Goal: Information Seeking & Learning: Learn about a topic

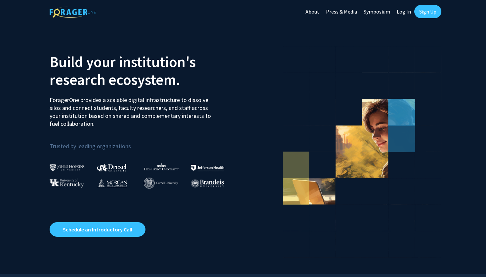
click at [403, 13] on link "Log In" at bounding box center [403, 11] width 21 height 23
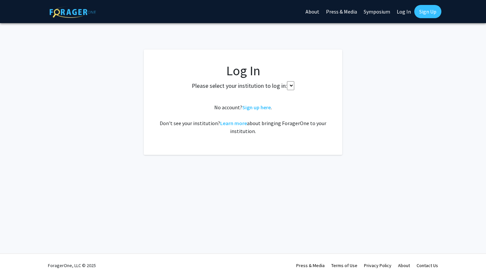
select select
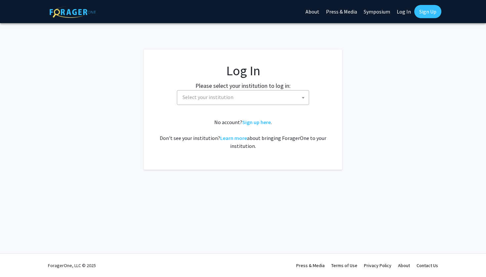
click at [241, 98] on span "Select your institution" at bounding box center [244, 98] width 129 height 14
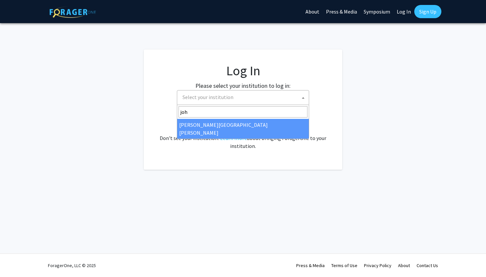
type input "joh"
select select "1"
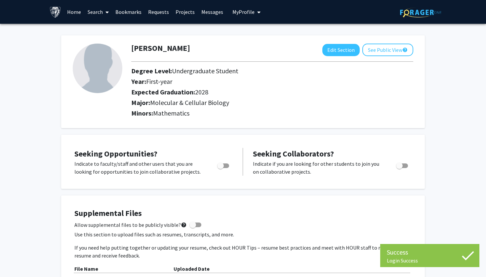
click at [102, 12] on link "Search" at bounding box center [98, 11] width 28 height 23
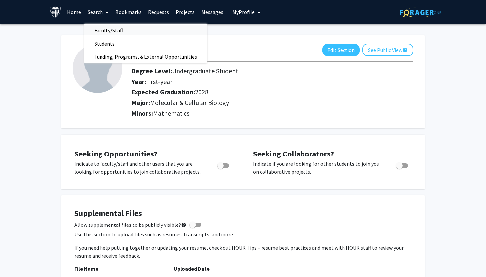
click at [107, 31] on span "Faculty/Staff" at bounding box center [108, 30] width 49 height 13
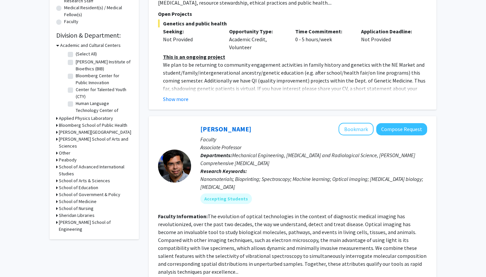
scroll to position [171, 0]
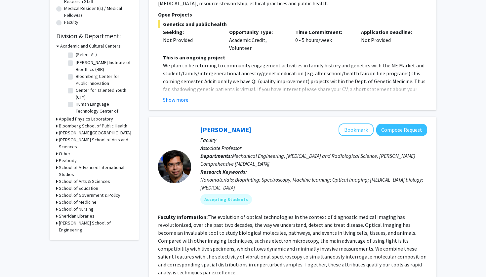
click at [74, 120] on h3 "Applied Physics Laboratory" at bounding box center [86, 119] width 54 height 7
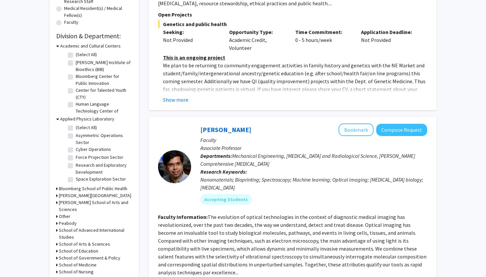
click at [74, 120] on h3 "Applied Physics Laboratory" at bounding box center [87, 119] width 54 height 7
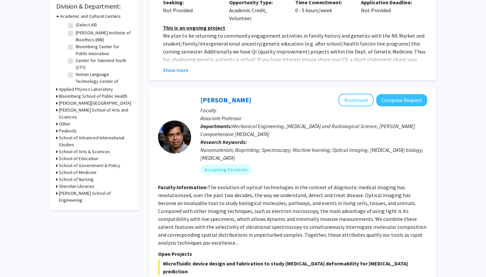
scroll to position [202, 0]
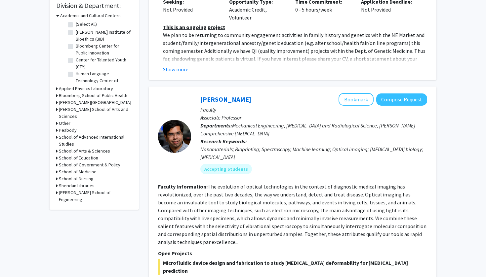
click at [81, 108] on h3 "[PERSON_NAME] School of Arts and Sciences" at bounding box center [95, 113] width 73 height 14
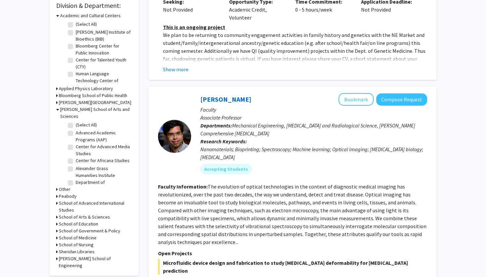
click at [81, 109] on h3 "[PERSON_NAME] School of Arts and Sciences" at bounding box center [96, 113] width 72 height 14
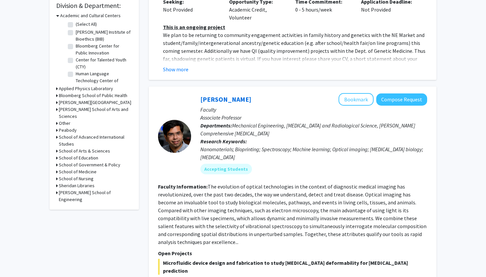
click at [81, 109] on h3 "[PERSON_NAME] School of Arts and Sciences" at bounding box center [95, 113] width 73 height 14
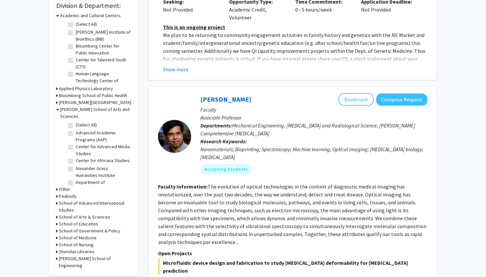
click at [81, 109] on h3 "[PERSON_NAME] School of Arts and Sciences" at bounding box center [96, 113] width 72 height 14
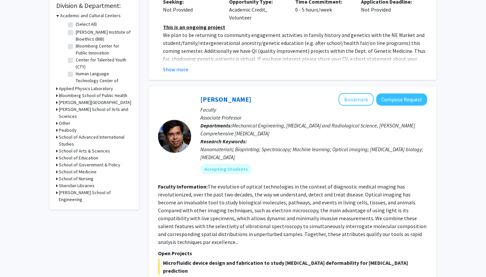
click at [69, 148] on h3 "School of Arts & Sciences" at bounding box center [84, 151] width 51 height 7
click at [69, 148] on h3 "School of Arts & Sciences" at bounding box center [85, 151] width 51 height 7
click at [72, 168] on h3 "School of Medicine" at bounding box center [78, 171] width 38 height 7
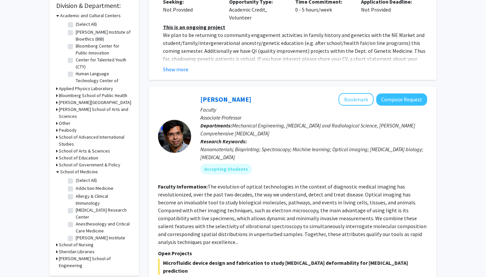
scroll to position [205, 0]
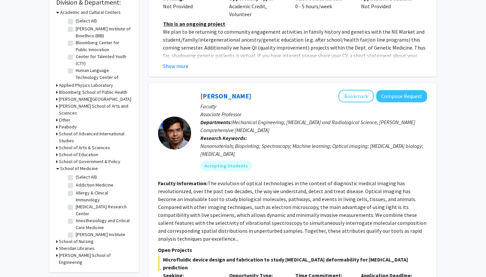
click at [68, 165] on h3 "School of Medicine" at bounding box center [79, 168] width 38 height 7
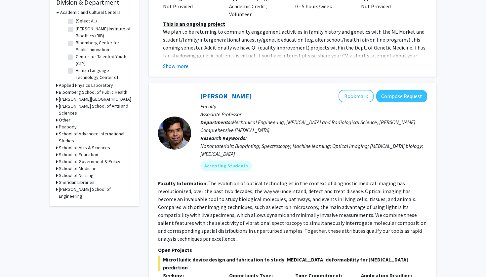
click at [70, 186] on h3 "[PERSON_NAME] School of Engineering" at bounding box center [95, 193] width 73 height 14
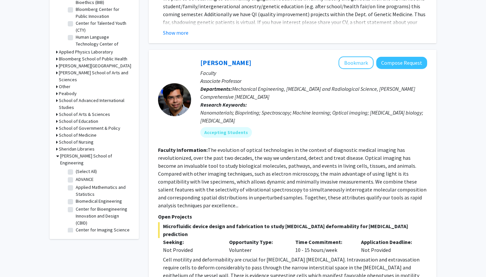
scroll to position [240, 0]
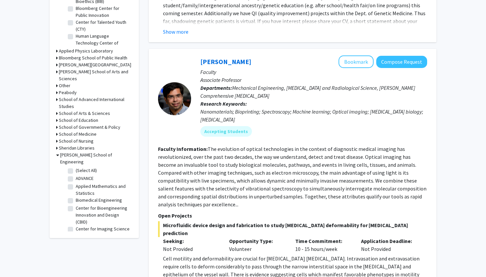
click at [76, 205] on label "Center for Bioengineering Innovation and Design (CBID)" at bounding box center [103, 215] width 55 height 21
click at [76, 205] on input "Center for Bioengineering Innovation and Design (CBID)" at bounding box center [78, 207] width 4 height 4
checkbox input "true"
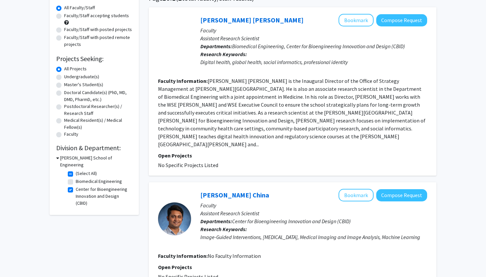
scroll to position [55, 0]
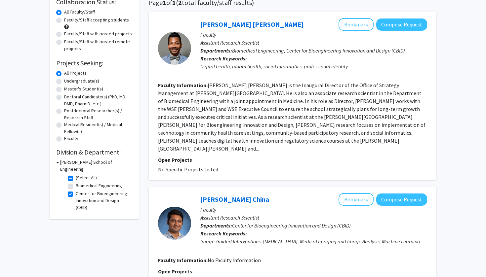
click at [76, 182] on label "Biomedical Engineering" at bounding box center [99, 185] width 46 height 7
click at [76, 182] on input "Biomedical Engineering" at bounding box center [78, 184] width 4 height 4
checkbox input "true"
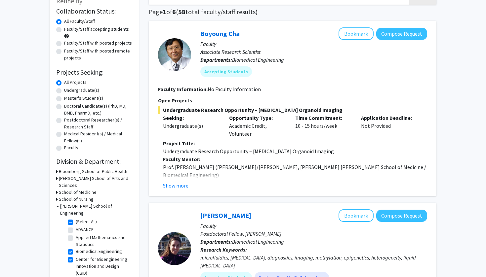
scroll to position [52, 0]
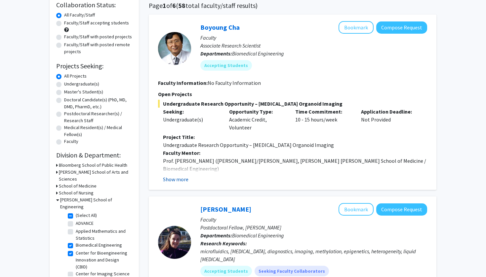
click at [178, 179] on button "Show more" at bounding box center [175, 179] width 25 height 8
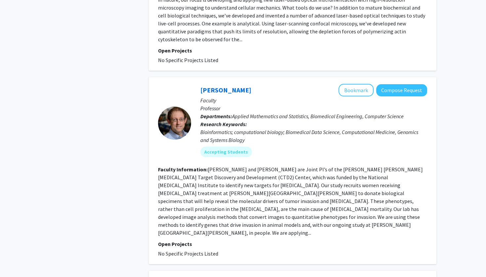
scroll to position [1185, 0]
click at [208, 86] on link "[PERSON_NAME]" at bounding box center [225, 90] width 51 height 8
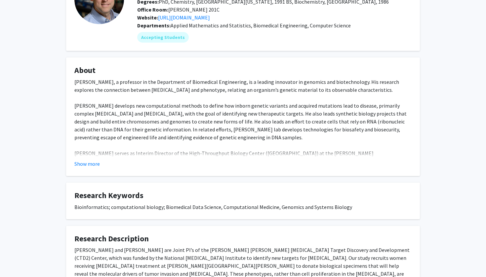
scroll to position [70, 0]
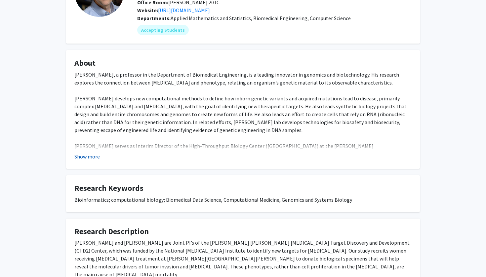
click at [88, 156] on button "Show more" at bounding box center [86, 157] width 25 height 8
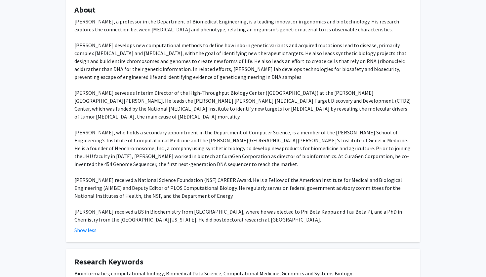
scroll to position [120, 0]
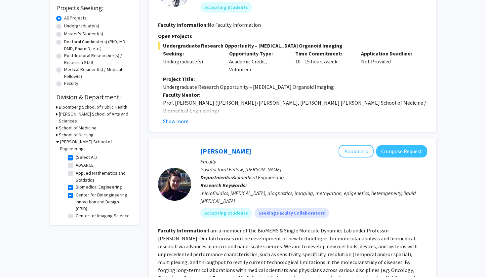
scroll to position [113, 0]
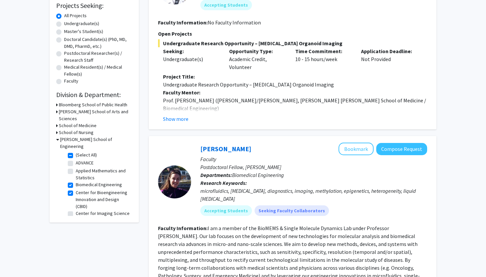
click at [76, 210] on label "Center for Imaging Science" at bounding box center [103, 213] width 54 height 7
click at [76, 210] on input "Center for Imaging Science" at bounding box center [78, 212] width 4 height 4
checkbox input "true"
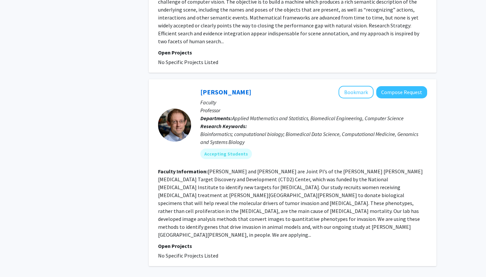
scroll to position [1648, 0]
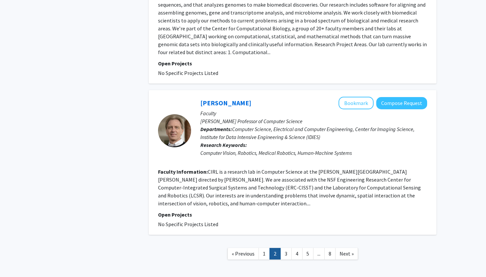
scroll to position [1457, 0]
click at [288, 248] on link "3" at bounding box center [285, 254] width 11 height 12
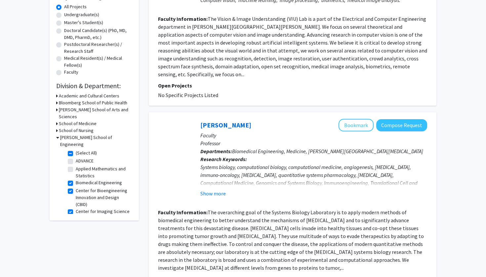
scroll to position [115, 0]
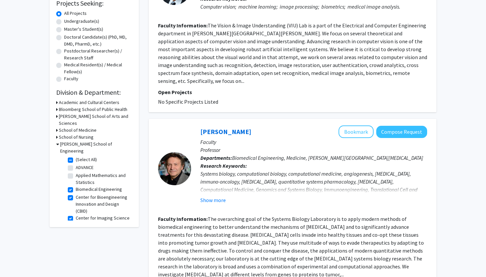
click at [76, 186] on label "Biomedical Engineering" at bounding box center [99, 189] width 46 height 7
click at [76, 186] on input "Biomedical Engineering" at bounding box center [78, 188] width 4 height 4
checkbox input "false"
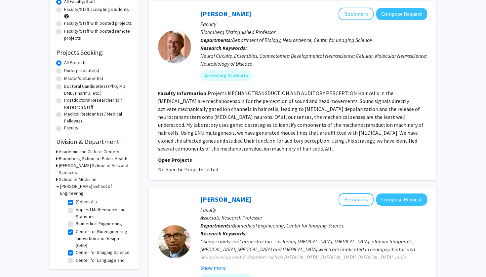
scroll to position [94, 0]
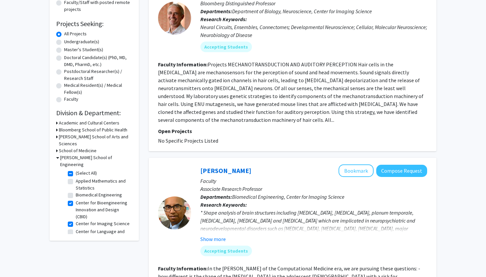
click at [76, 200] on label "Center for Bioengineering Innovation and Design (CBID)" at bounding box center [103, 210] width 55 height 21
click at [76, 200] on input "Center for Bioengineering Innovation and Design (CBID)" at bounding box center [78, 202] width 4 height 4
checkbox input "false"
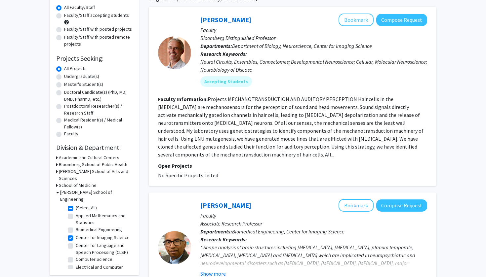
scroll to position [96, 0]
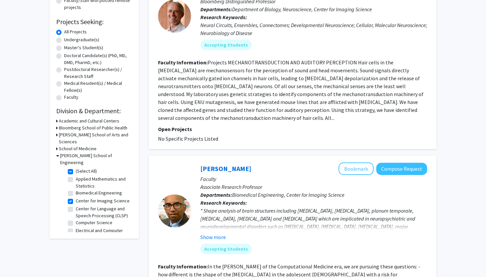
click at [76, 198] on label "Center for Imaging Science" at bounding box center [103, 201] width 54 height 7
click at [76, 198] on input "Center for Imaging Science" at bounding box center [78, 200] width 4 height 4
checkbox input "false"
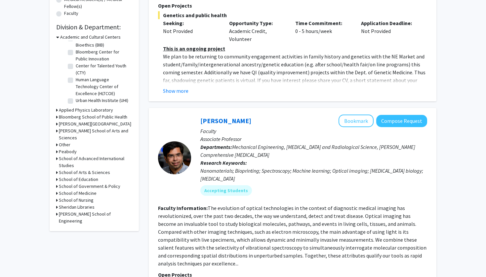
scroll to position [264, 0]
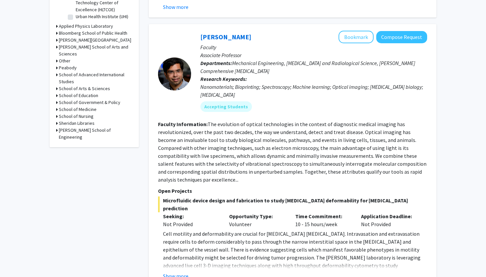
click at [85, 127] on h3 "[PERSON_NAME] School of Engineering" at bounding box center [95, 134] width 73 height 14
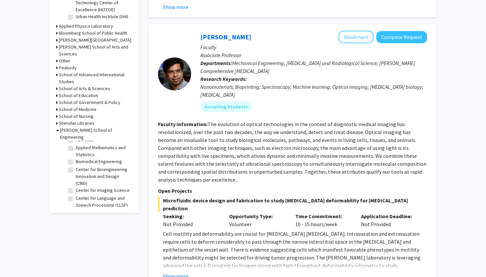
scroll to position [6, 0]
click at [76, 153] on label "Applied Mathematics and Statistics" at bounding box center [103, 160] width 55 height 14
click at [76, 153] on input "Applied Mathematics and Statistics" at bounding box center [78, 155] width 4 height 4
checkbox input "true"
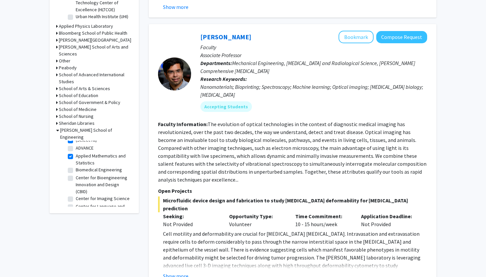
checkbox input "true"
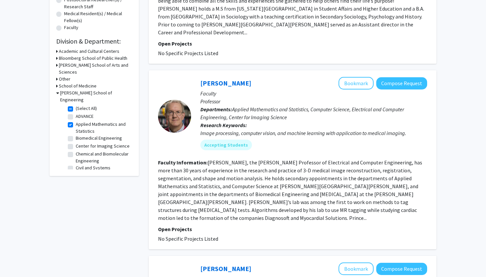
scroll to position [184, 0]
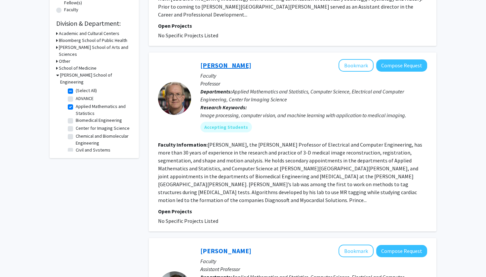
click at [221, 61] on link "[PERSON_NAME]" at bounding box center [225, 65] width 51 height 8
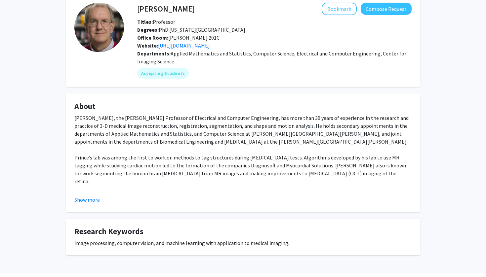
scroll to position [37, 0]
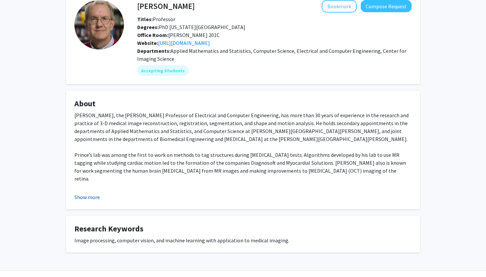
click at [94, 199] on button "Show more" at bounding box center [86, 197] width 25 height 8
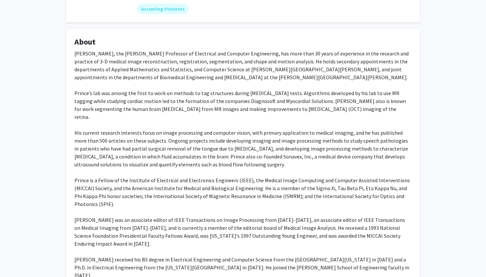
scroll to position [111, 0]
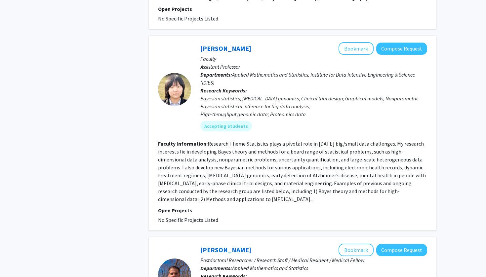
scroll to position [556, 0]
click at [221, 45] on link "[PERSON_NAME]" at bounding box center [225, 49] width 51 height 8
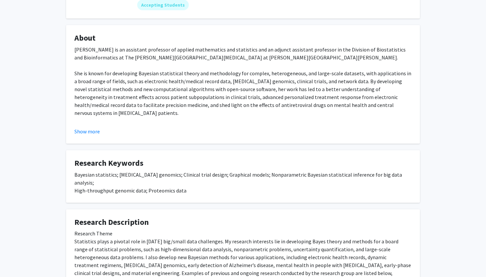
scroll to position [97, 0]
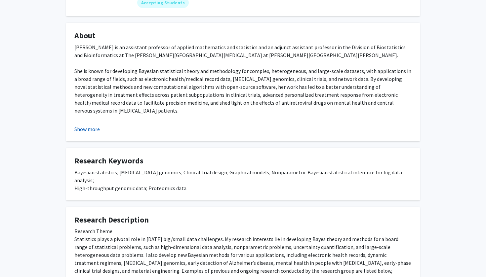
click at [96, 131] on button "Show more" at bounding box center [86, 129] width 25 height 8
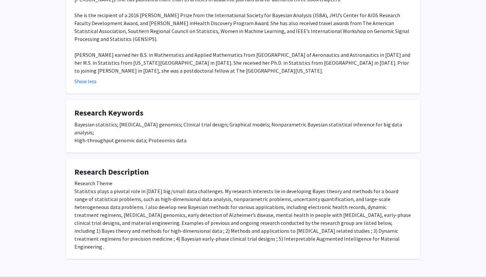
scroll to position [240, 0]
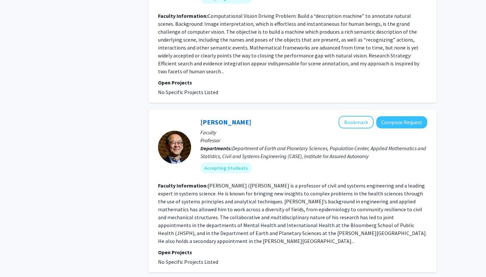
scroll to position [1602, 0]
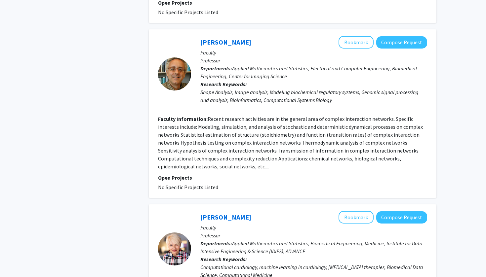
scroll to position [1055, 0]
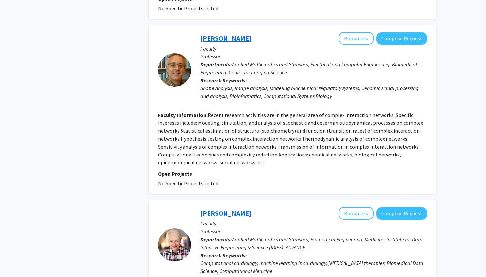
click at [234, 34] on link "[PERSON_NAME]" at bounding box center [225, 38] width 51 height 8
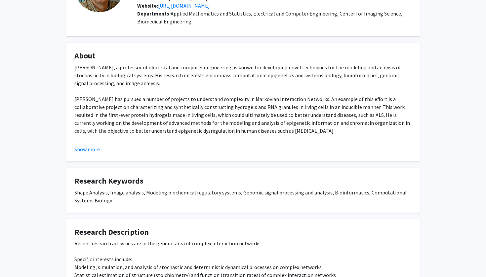
scroll to position [76, 0]
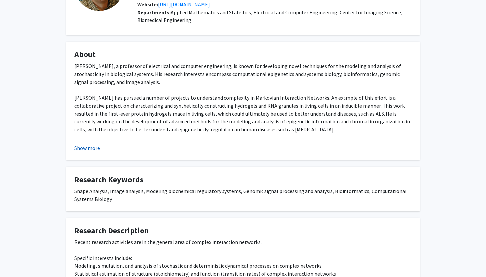
click at [89, 147] on button "Show more" at bounding box center [86, 148] width 25 height 8
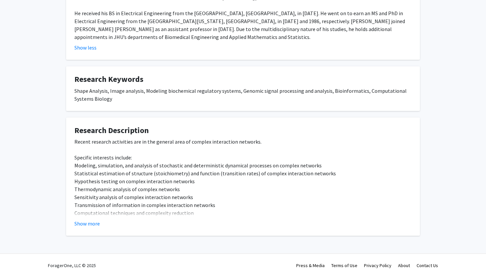
scroll to position [248, 0]
click at [93, 227] on button "Show more" at bounding box center [86, 224] width 25 height 8
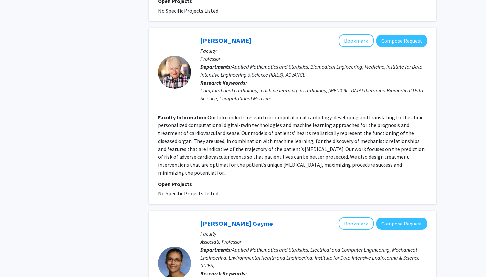
scroll to position [1229, 0]
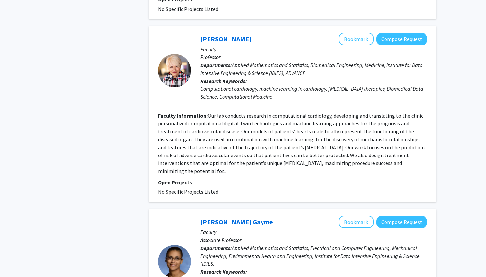
click at [231, 35] on link "[PERSON_NAME]" at bounding box center [225, 39] width 51 height 8
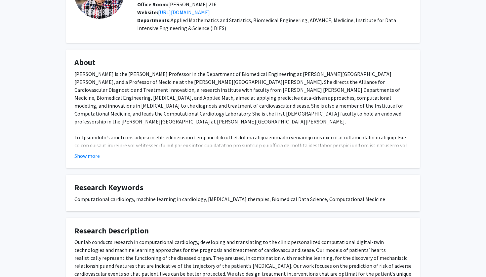
scroll to position [72, 0]
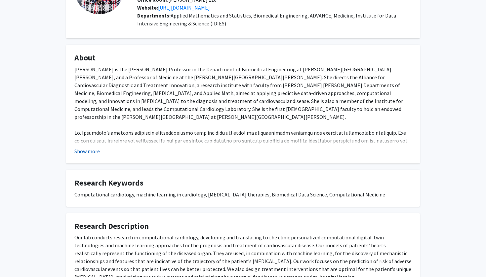
click at [90, 149] on button "Show more" at bounding box center [86, 151] width 25 height 8
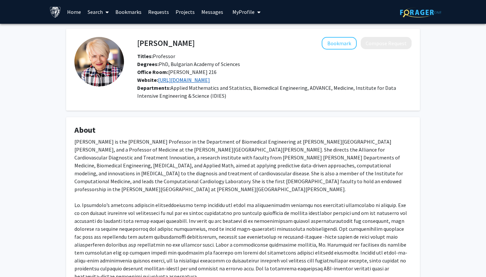
scroll to position [0, 0]
click at [180, 82] on link "[URL][DOMAIN_NAME]" at bounding box center [184, 80] width 52 height 7
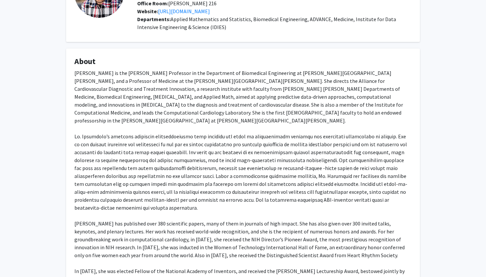
scroll to position [73, 0]
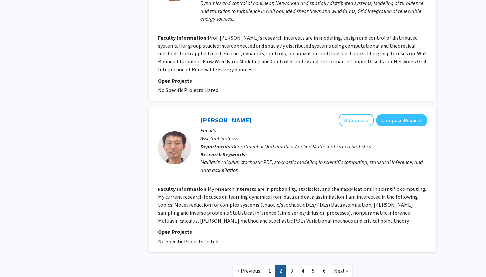
scroll to position [1507, 0]
click at [293, 265] on link "3" at bounding box center [291, 271] width 11 height 12
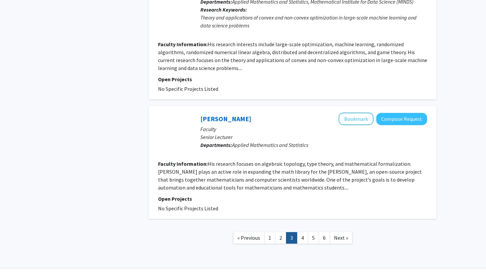
scroll to position [1275, 0]
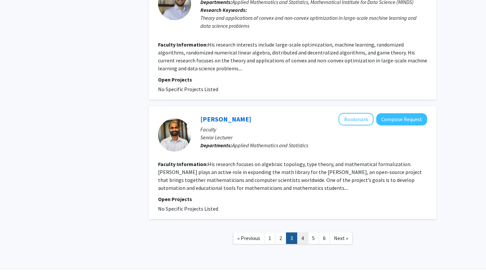
click at [301, 233] on link "4" at bounding box center [302, 239] width 11 height 12
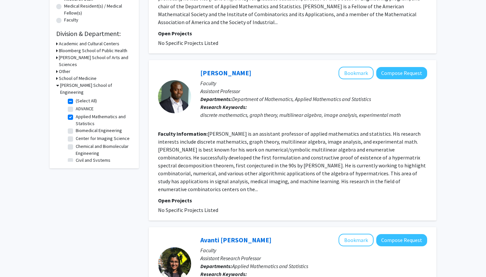
click at [76, 127] on label "Biomedical Engineering" at bounding box center [99, 130] width 46 height 7
click at [76, 127] on input "Biomedical Engineering" at bounding box center [78, 129] width 4 height 4
checkbox input "true"
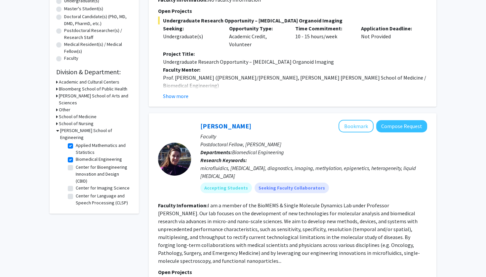
scroll to position [18, 0]
click at [76, 163] on label "Center for Bioengineering Innovation and Design (CBID)" at bounding box center [103, 173] width 55 height 21
click at [76, 163] on input "Center for Bioengineering Innovation and Design (CBID)" at bounding box center [78, 165] width 4 height 4
checkbox input "true"
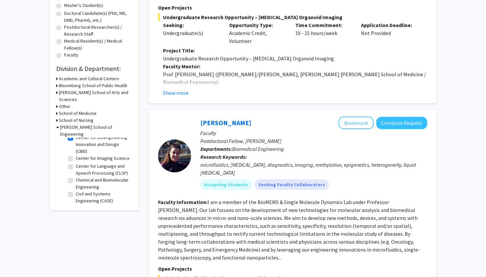
scroll to position [50, 0]
click at [76, 148] on label "Center for Imaging Science" at bounding box center [103, 151] width 54 height 7
click at [76, 148] on input "Center for Imaging Science" at bounding box center [78, 150] width 4 height 4
checkbox input "true"
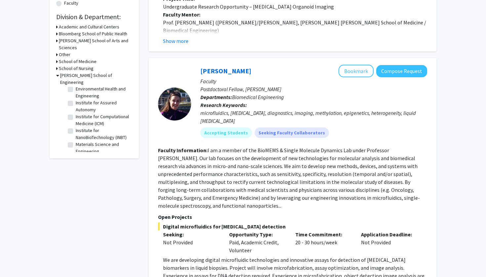
scroll to position [135, 0]
click at [76, 110] on label "Institute for Computational Medicine (ICM)" at bounding box center [103, 117] width 55 height 14
click at [76, 110] on input "Institute for Computational Medicine (ICM)" at bounding box center [78, 112] width 4 height 4
checkbox input "true"
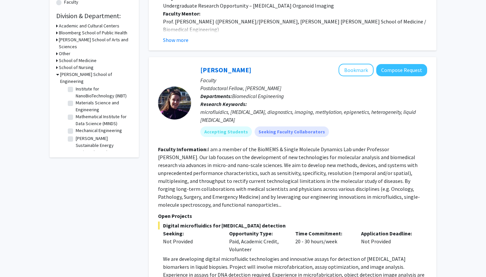
scroll to position [172, 0]
click at [76, 100] on label "Materials Science and Engineering" at bounding box center [103, 107] width 55 height 14
click at [76, 100] on input "Materials Science and Engineering" at bounding box center [78, 102] width 4 height 4
checkbox input "true"
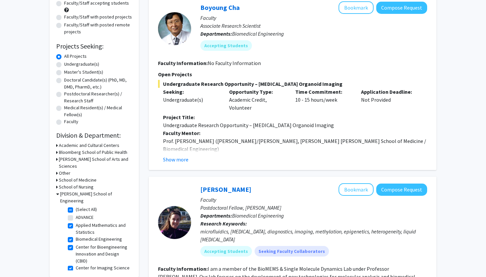
scroll to position [117, 0]
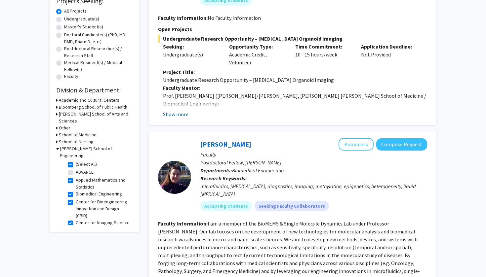
click at [182, 118] on button "Show more" at bounding box center [175, 114] width 25 height 8
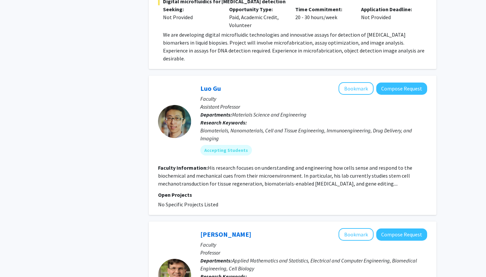
scroll to position [630, 0]
click at [210, 84] on link "Luo Gu" at bounding box center [210, 88] width 20 height 8
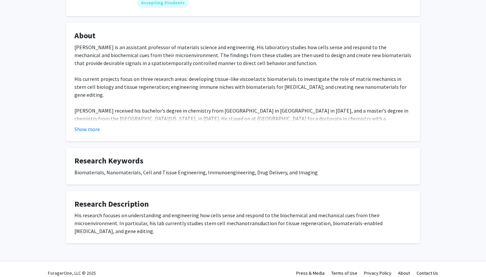
scroll to position [105, 0]
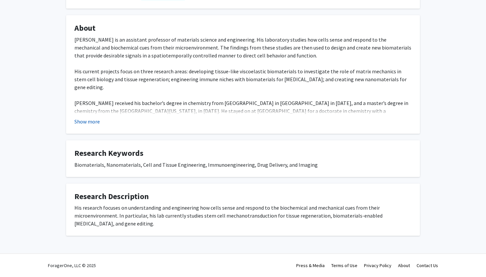
click at [97, 122] on button "Show more" at bounding box center [86, 122] width 25 height 8
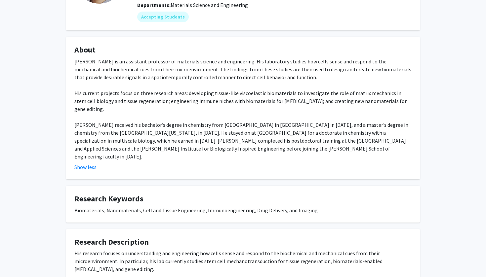
scroll to position [82, 0]
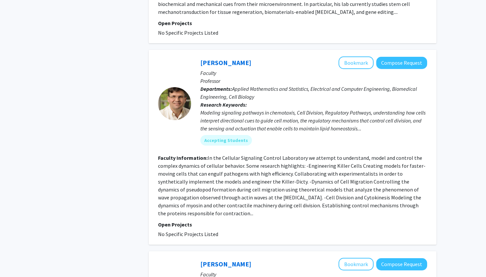
scroll to position [589, 0]
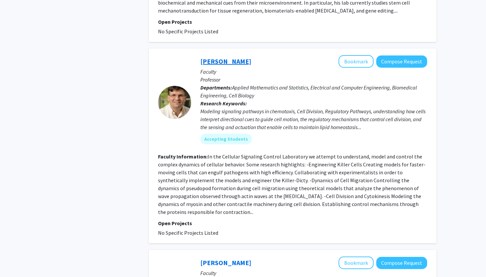
click at [224, 57] on link "[PERSON_NAME]" at bounding box center [225, 61] width 51 height 8
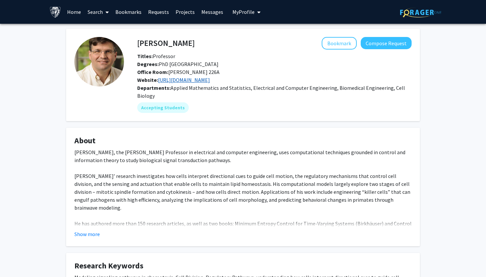
click at [199, 83] on link "[URL][DOMAIN_NAME]" at bounding box center [184, 80] width 52 height 7
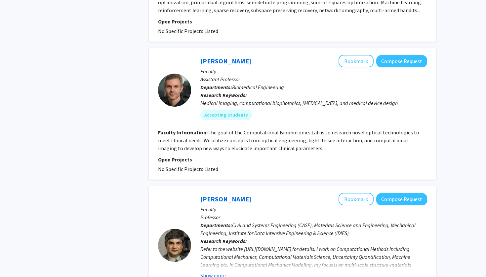
scroll to position [1127, 0]
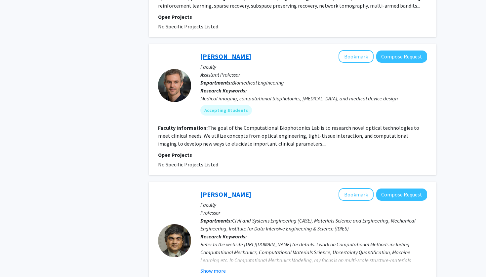
click at [207, 52] on link "[PERSON_NAME]" at bounding box center [225, 56] width 51 height 8
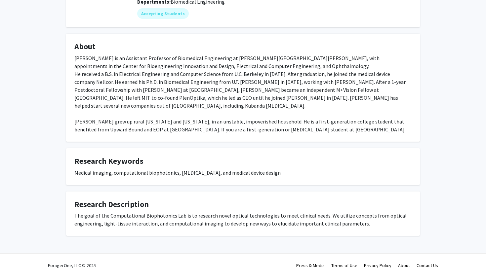
scroll to position [87, 0]
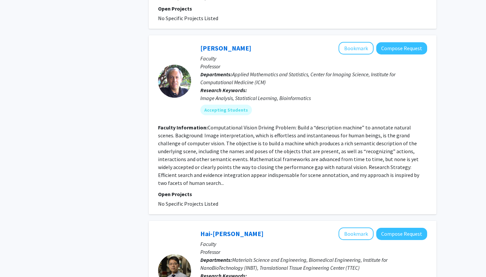
scroll to position [1489, 0]
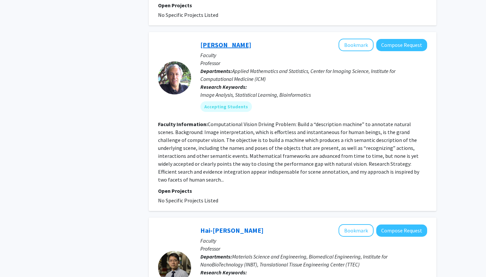
click at [220, 41] on link "[PERSON_NAME]" at bounding box center [225, 45] width 51 height 8
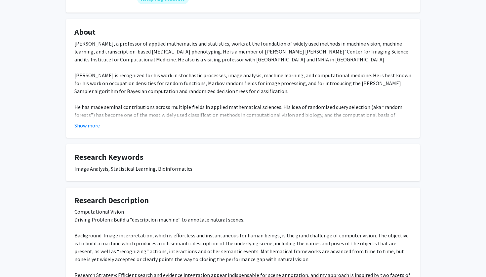
scroll to position [109, 0]
click at [89, 121] on button "Show more" at bounding box center [86, 125] width 25 height 8
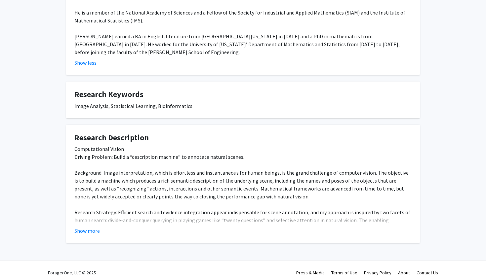
scroll to position [338, 0]
click at [95, 227] on button "Show more" at bounding box center [86, 231] width 25 height 8
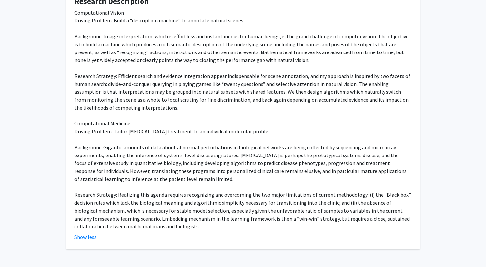
scroll to position [475, 0]
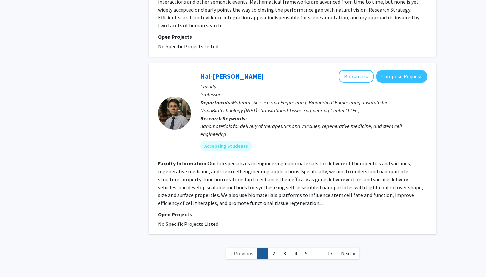
scroll to position [1643, 0]
click at [274, 248] on link "2" at bounding box center [273, 254] width 11 height 12
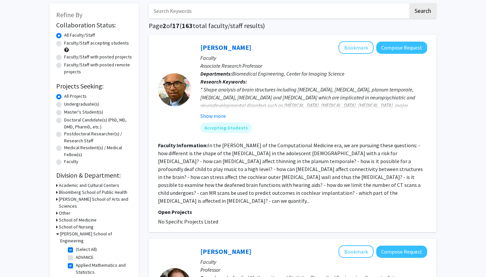
scroll to position [34, 0]
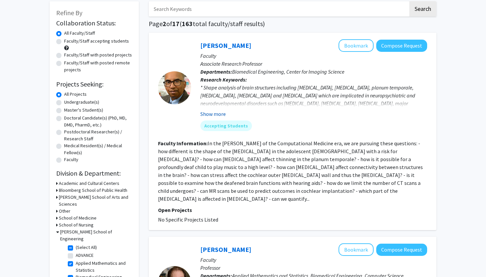
click at [208, 117] on button "Show more" at bounding box center [212, 114] width 25 height 8
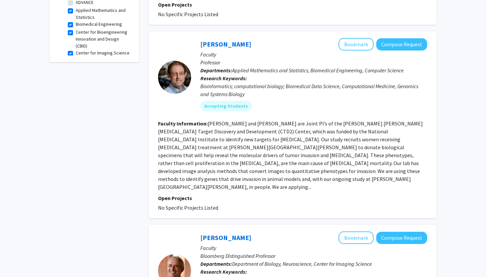
scroll to position [212, 0]
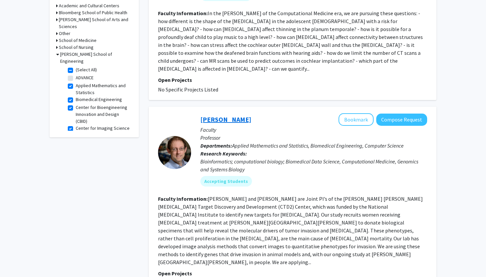
click at [223, 115] on link "[PERSON_NAME]" at bounding box center [225, 119] width 51 height 8
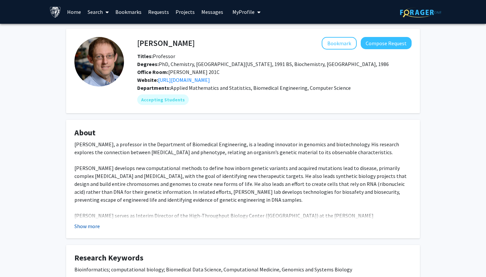
click at [96, 228] on button "Show more" at bounding box center [86, 226] width 25 height 8
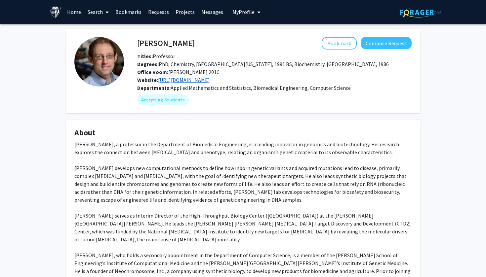
click at [183, 81] on link "[URL][DOMAIN_NAME]" at bounding box center [184, 80] width 52 height 7
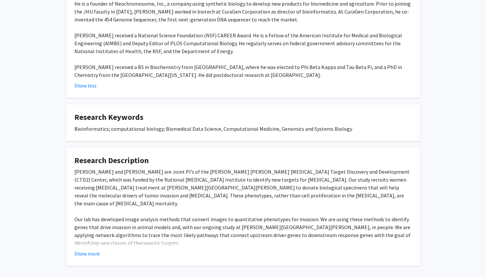
scroll to position [290, 0]
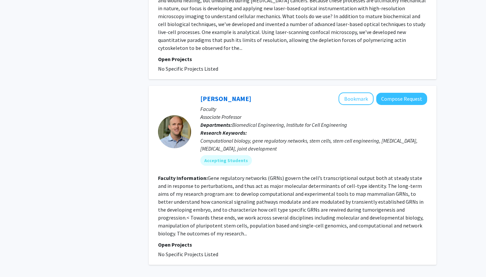
scroll to position [1694, 0]
click at [229, 94] on link "[PERSON_NAME]" at bounding box center [225, 98] width 51 height 8
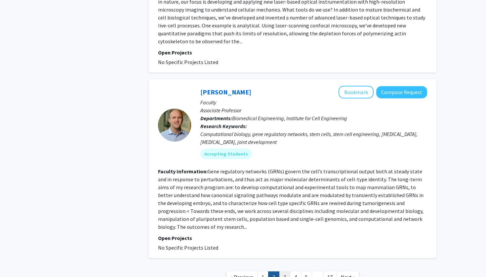
scroll to position [1700, 0]
click at [286, 272] on link "3" at bounding box center [284, 278] width 11 height 12
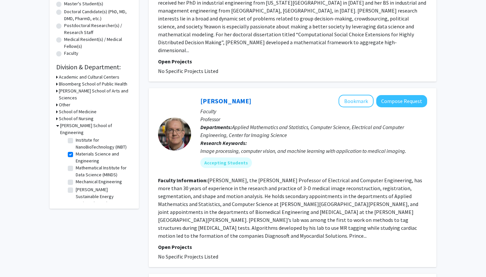
scroll to position [186, 0]
click at [76, 151] on label "Materials Science and Engineering" at bounding box center [103, 158] width 55 height 14
click at [76, 151] on input "Materials Science and Engineering" at bounding box center [78, 153] width 4 height 4
checkbox input "false"
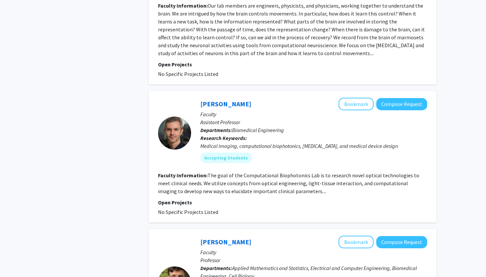
scroll to position [588, 0]
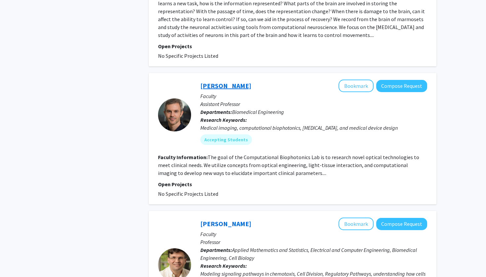
click at [218, 82] on link "[PERSON_NAME]" at bounding box center [225, 86] width 51 height 8
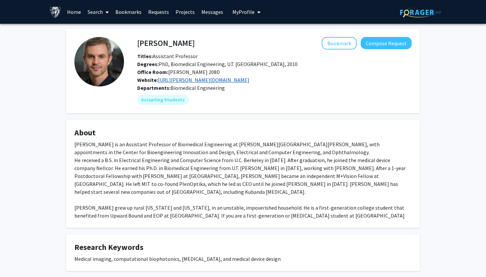
click at [181, 81] on link "[URL][PERSON_NAME][DOMAIN_NAME]" at bounding box center [203, 80] width 91 height 7
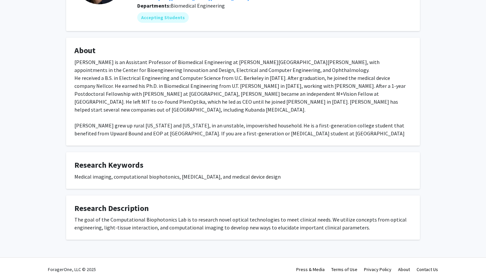
scroll to position [83, 0]
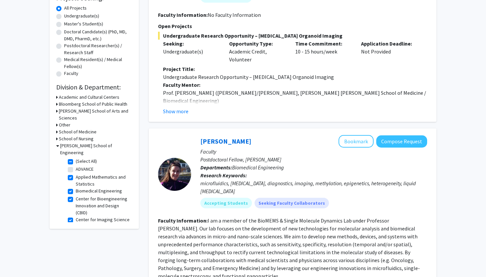
scroll to position [168, 0]
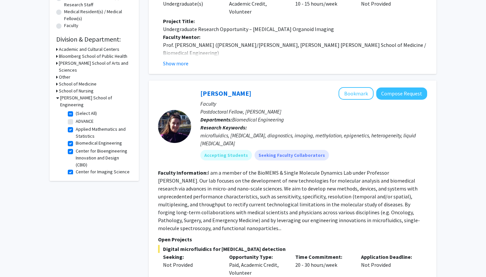
click at [76, 140] on label "Biomedical Engineering" at bounding box center [99, 143] width 46 height 7
click at [76, 140] on input "Biomedical Engineering" at bounding box center [78, 142] width 4 height 4
checkbox input "false"
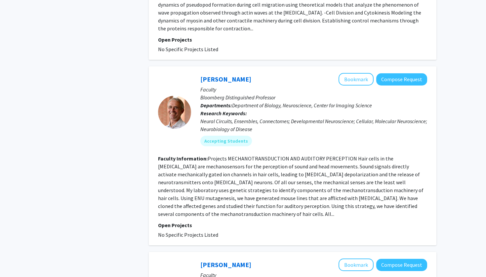
scroll to position [1321, 0]
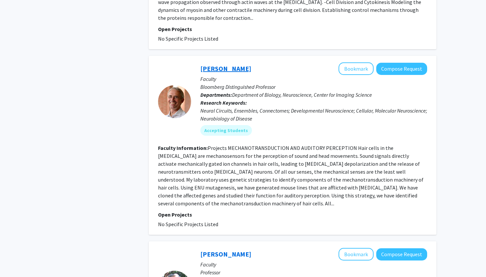
click at [220, 64] on link "[PERSON_NAME]" at bounding box center [225, 68] width 51 height 8
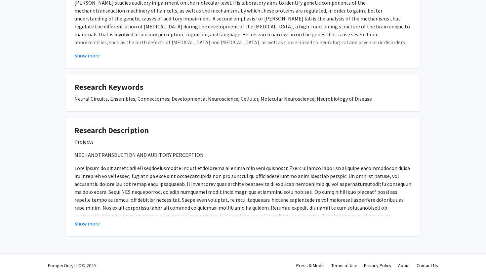
scroll to position [171, 0]
click at [83, 222] on button "Show more" at bounding box center [86, 224] width 25 height 8
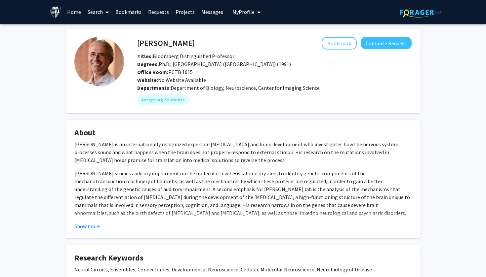
scroll to position [0, 0]
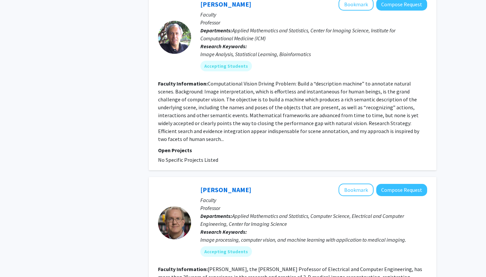
scroll to position [1574, 0]
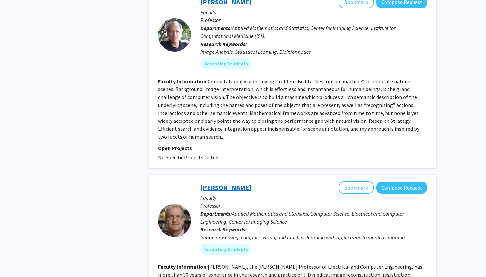
click at [220, 183] on link "[PERSON_NAME]" at bounding box center [225, 187] width 51 height 8
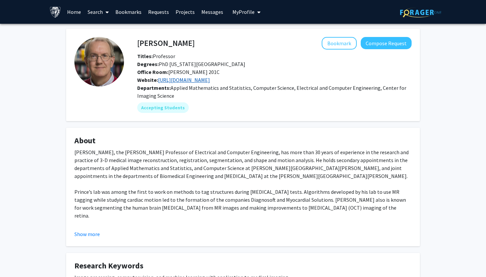
click at [198, 82] on link "[URL][DOMAIN_NAME]" at bounding box center [184, 80] width 52 height 7
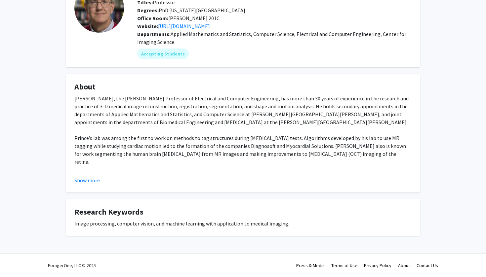
scroll to position [54, 0]
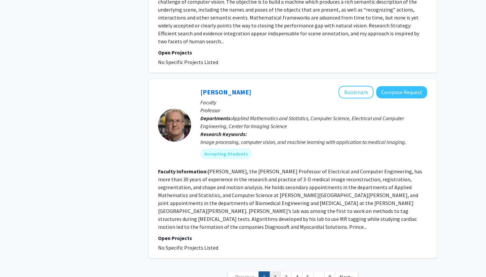
scroll to position [1668, 0]
click at [278, 272] on link "2" at bounding box center [274, 278] width 11 height 12
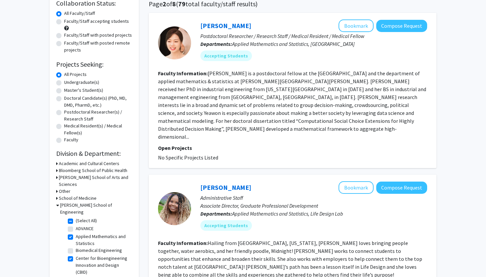
scroll to position [53, 0]
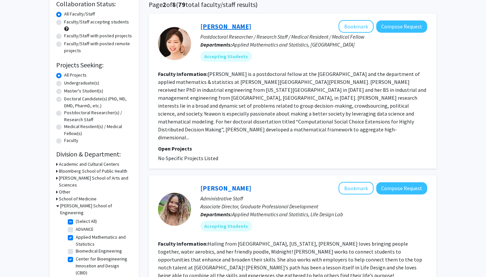
click at [225, 27] on link "[PERSON_NAME]" at bounding box center [225, 26] width 51 height 8
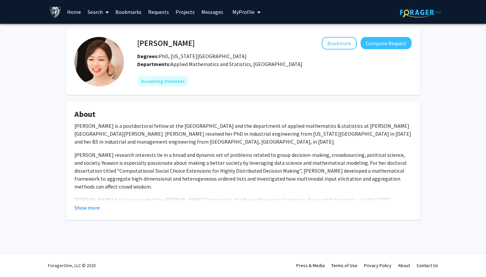
click at [93, 203] on fg-read-more "[PERSON_NAME] is a postdoctoral fellow at the [GEOGRAPHIC_DATA] and the departm…" at bounding box center [242, 167] width 337 height 90
click at [93, 208] on button "Show more" at bounding box center [86, 208] width 25 height 8
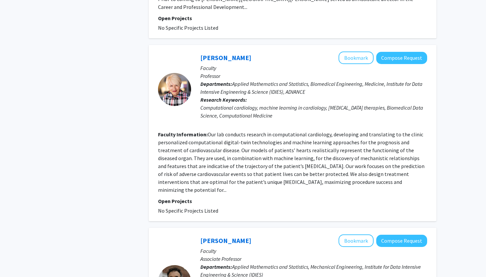
scroll to position [348, 0]
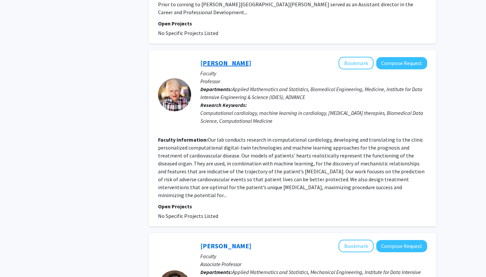
click at [241, 59] on link "[PERSON_NAME]" at bounding box center [225, 63] width 51 height 8
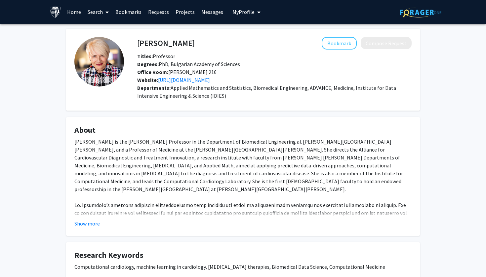
click at [208, 84] on div "Website: [URL][DOMAIN_NAME]" at bounding box center [274, 80] width 284 height 8
click at [204, 82] on link "[URL][DOMAIN_NAME]" at bounding box center [184, 80] width 52 height 7
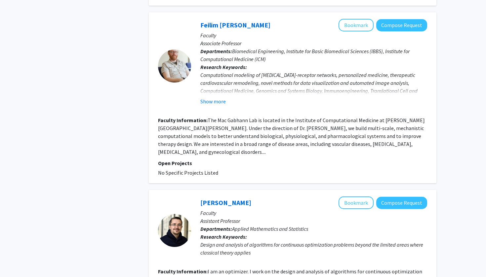
scroll to position [834, 0]
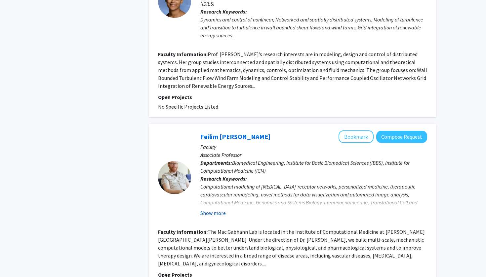
click at [209, 209] on button "Show more" at bounding box center [212, 213] width 25 height 8
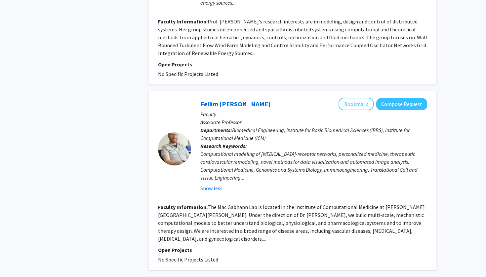
scroll to position [868, 0]
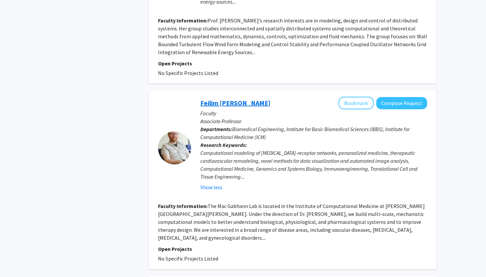
click at [225, 99] on link "Feilim [PERSON_NAME]" at bounding box center [235, 103] width 70 height 8
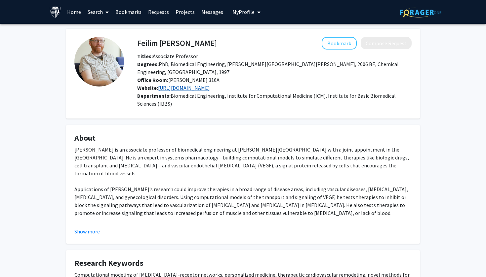
click at [192, 89] on link "[URL][DOMAIN_NAME]" at bounding box center [184, 88] width 52 height 7
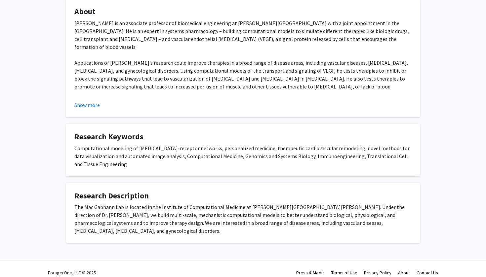
scroll to position [126, 0]
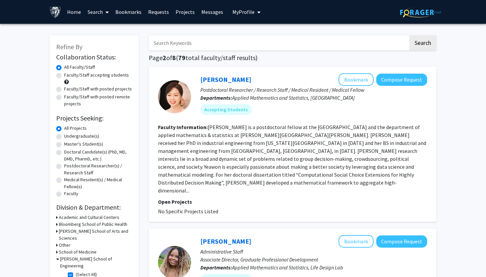
click at [188, 43] on input "Search Keywords" at bounding box center [278, 42] width 259 height 15
type input "biostatistics, biomedical data science, computational medicine"
click at [422, 44] on button "Search" at bounding box center [422, 42] width 27 height 15
checkbox input "false"
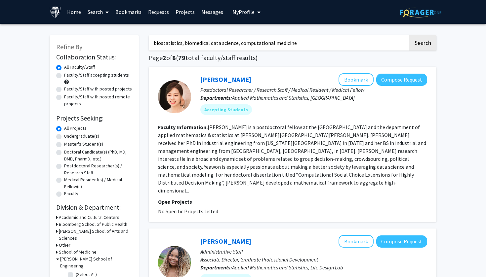
checkbox input "false"
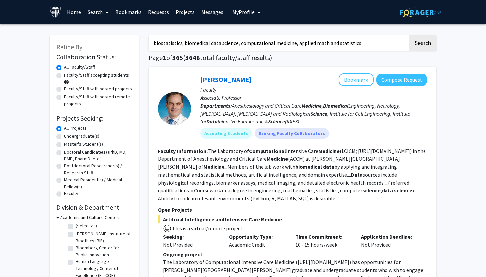
type input "biostatistics, biomedical data science, computational medicine, applied math an…"
click at [422, 44] on button "Search" at bounding box center [422, 42] width 27 height 15
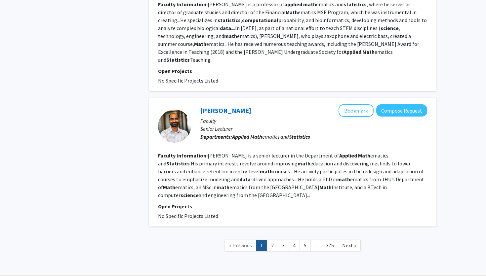
scroll to position [1519, 0]
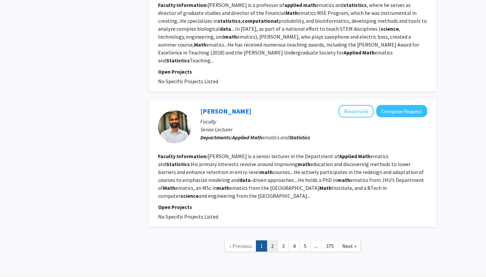
click at [270, 241] on link "2" at bounding box center [272, 247] width 11 height 12
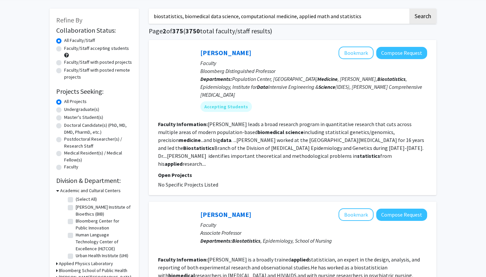
scroll to position [30, 0]
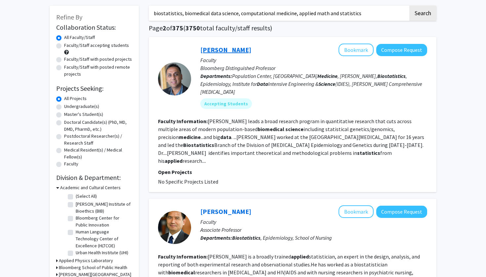
click at [240, 50] on link "[PERSON_NAME]" at bounding box center [225, 50] width 51 height 8
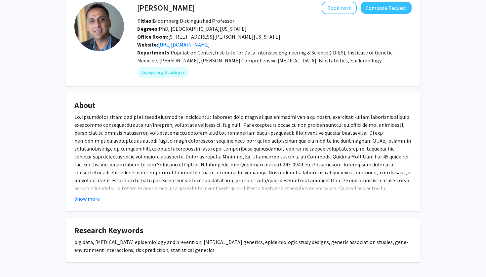
scroll to position [36, 0]
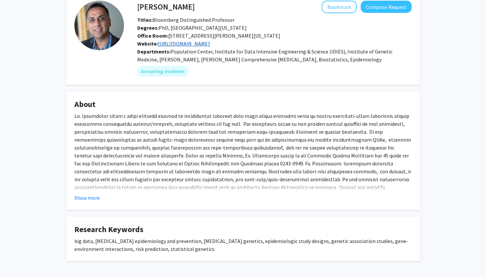
click at [208, 44] on link "[URL][DOMAIN_NAME]" at bounding box center [184, 43] width 52 height 7
